Goal: Navigation & Orientation: Find specific page/section

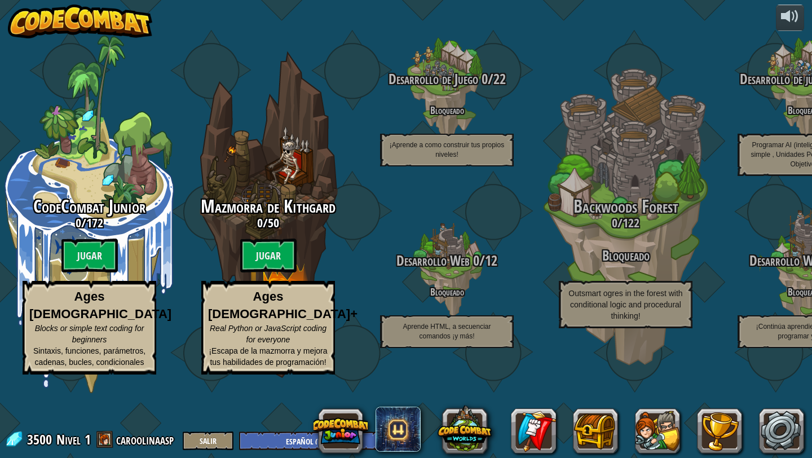
select select "es-ES"
click at [797, 427] on link at bounding box center [781, 430] width 45 height 45
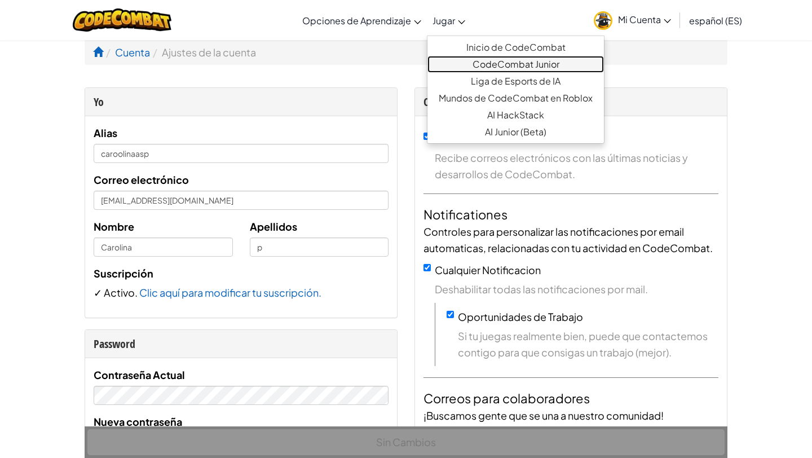
click at [466, 64] on link "CodeCombat Junior" at bounding box center [515, 64] width 177 height 17
select select "es-ES"
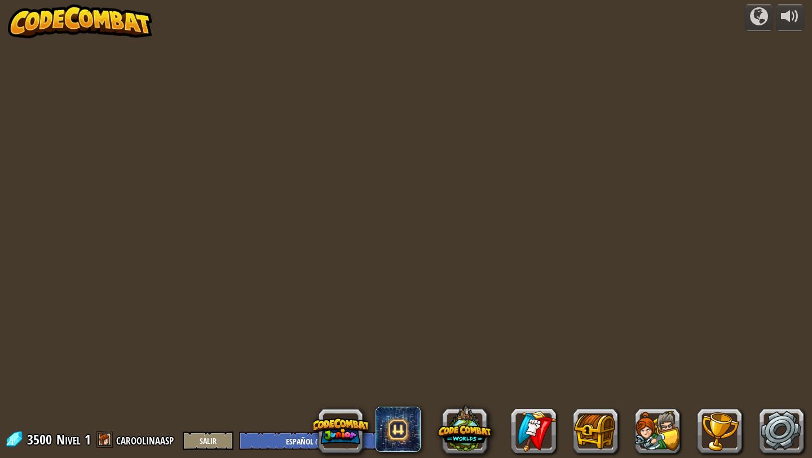
select select "es-ES"
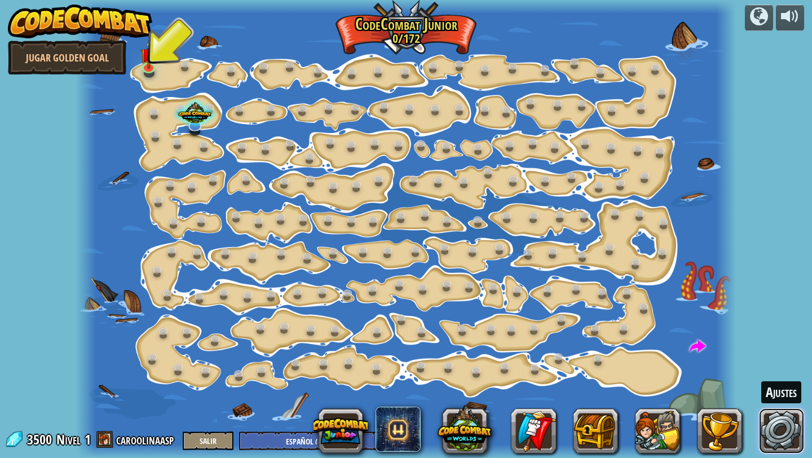
click at [776, 440] on link at bounding box center [781, 430] width 45 height 45
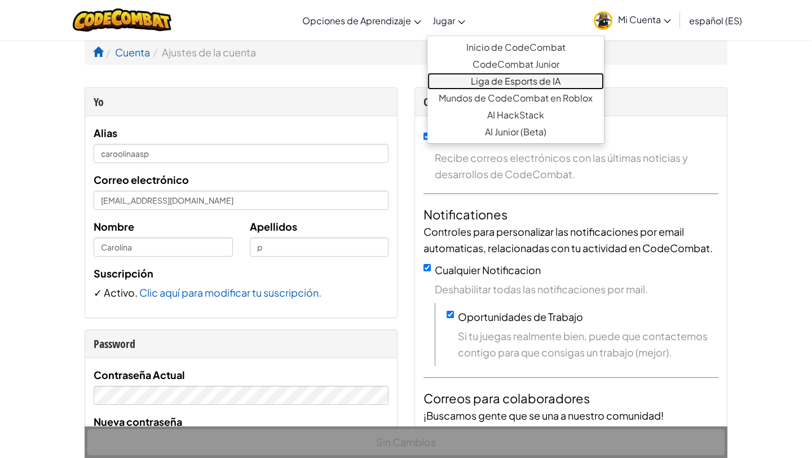
click at [449, 80] on link "Liga de Esports de IA" at bounding box center [515, 81] width 177 height 17
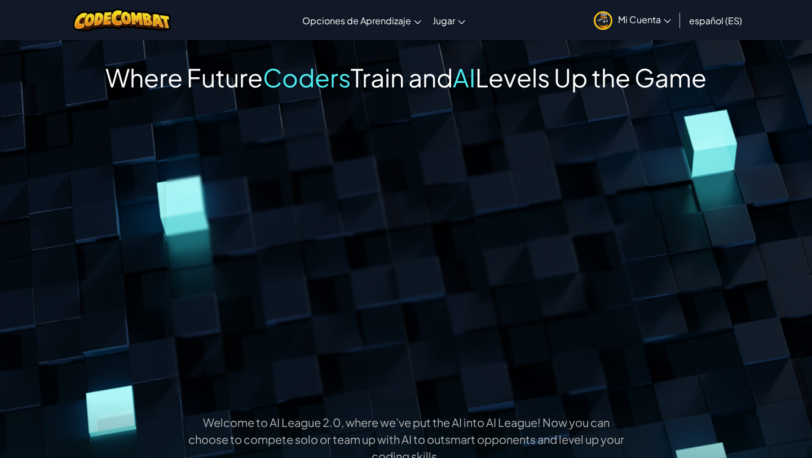
click at [646, 24] on span "Mi Cuenta" at bounding box center [644, 20] width 53 height 12
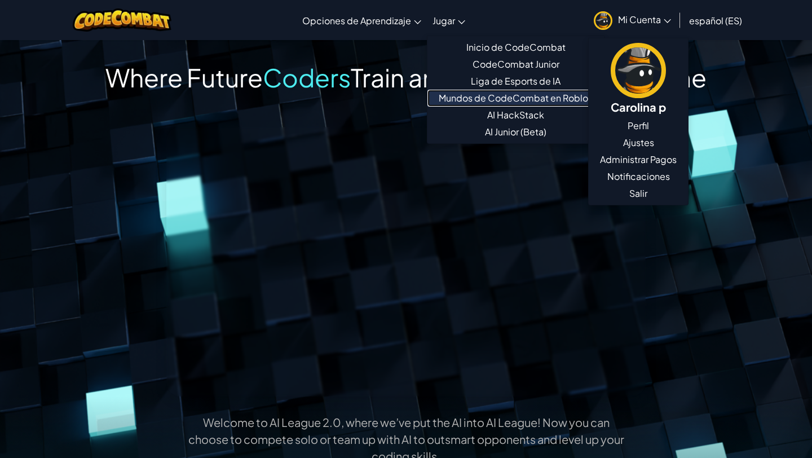
click at [461, 100] on link "Mundos de CodeCombat en Roblox" at bounding box center [515, 98] width 177 height 17
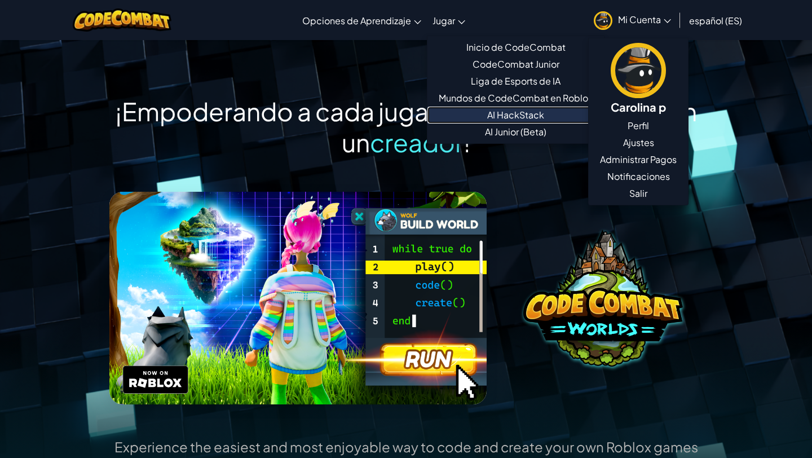
click at [492, 113] on link "AI HackStack" at bounding box center [515, 115] width 177 height 17
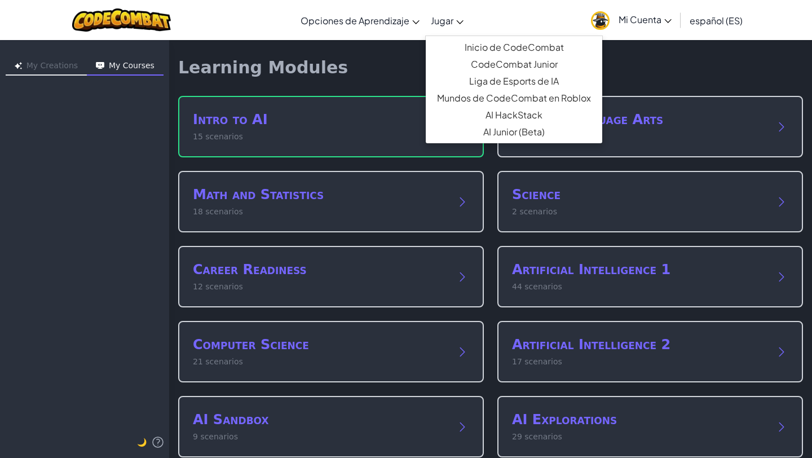
click at [452, 19] on span "Jugar" at bounding box center [442, 21] width 23 height 12
click at [469, 132] on link "AI Junior (Beta)" at bounding box center [514, 132] width 177 height 17
